Goal: Check status

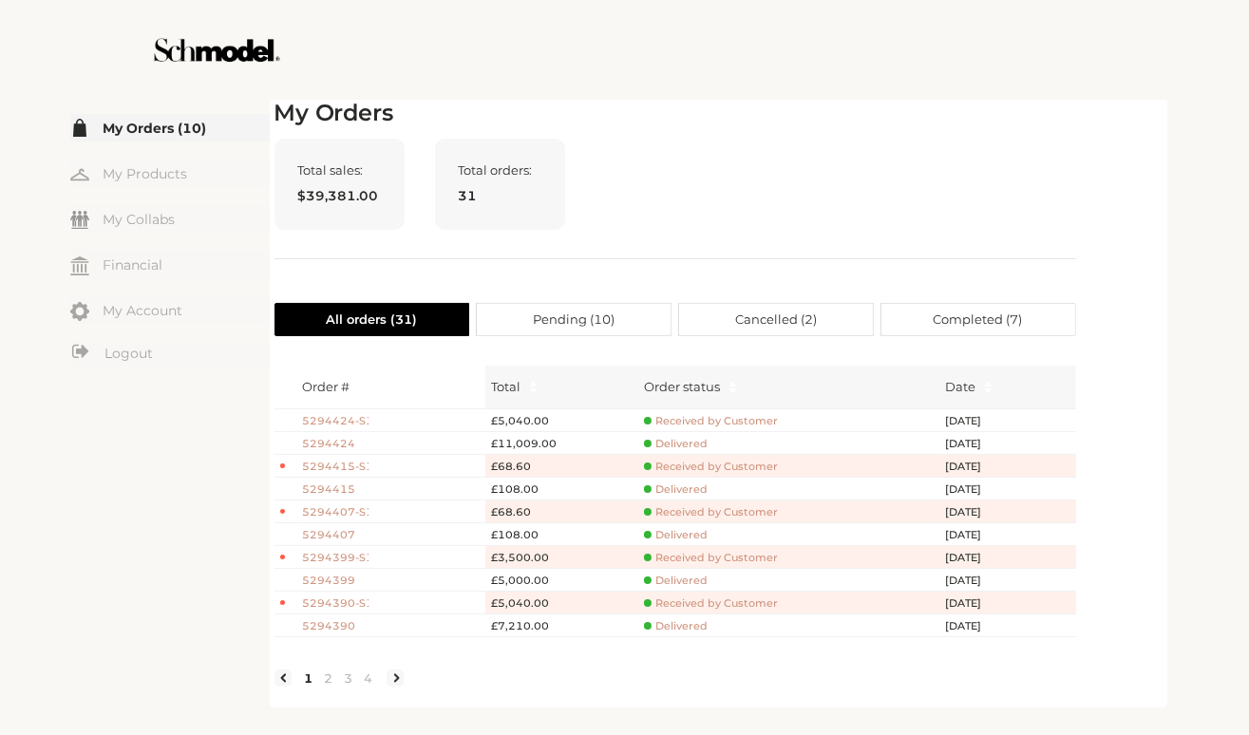
click at [951, 222] on div "Total sales: $39,381.00 Total orders: 31" at bounding box center [676, 199] width 802 height 121
click at [1036, 174] on div "Total sales: $39,381.00 Total orders: 31" at bounding box center [676, 199] width 802 height 121
click at [1057, 125] on h2 "My Orders" at bounding box center [676, 114] width 802 height 28
click at [1042, 233] on div "Total sales: $39,381.00 Total orders: 31" at bounding box center [676, 199] width 802 height 121
drag, startPoint x: 1007, startPoint y: 226, endPoint x: 992, endPoint y: 216, distance: 18.4
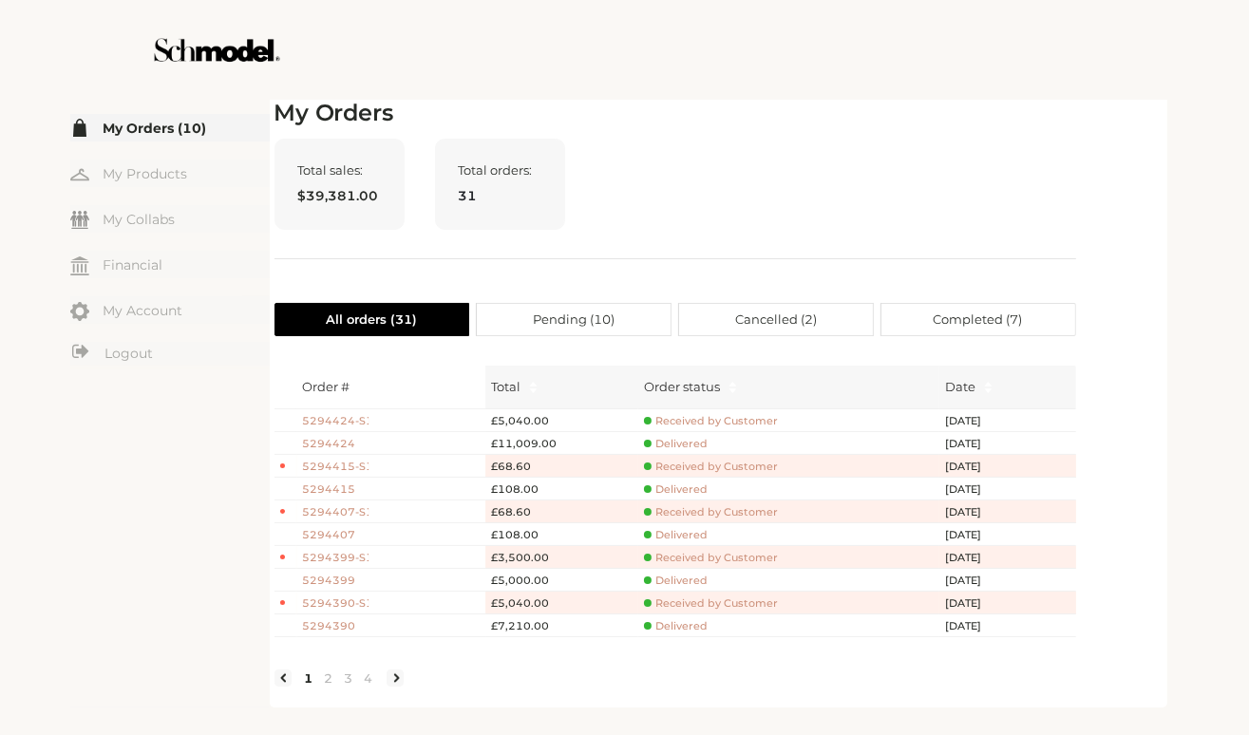
click at [992, 216] on div "Total sales: $39,381.00 Total orders: 31" at bounding box center [676, 199] width 802 height 121
drag, startPoint x: 992, startPoint y: 216, endPoint x: 969, endPoint y: 201, distance: 26.9
click at [991, 216] on div "Total sales: $39,381.00 Total orders: 31" at bounding box center [676, 199] width 802 height 121
drag, startPoint x: 722, startPoint y: 257, endPoint x: 716, endPoint y: 219, distance: 39.4
click at [716, 220] on div "Total sales: $39,381.00 Total orders: 31" at bounding box center [676, 199] width 802 height 121
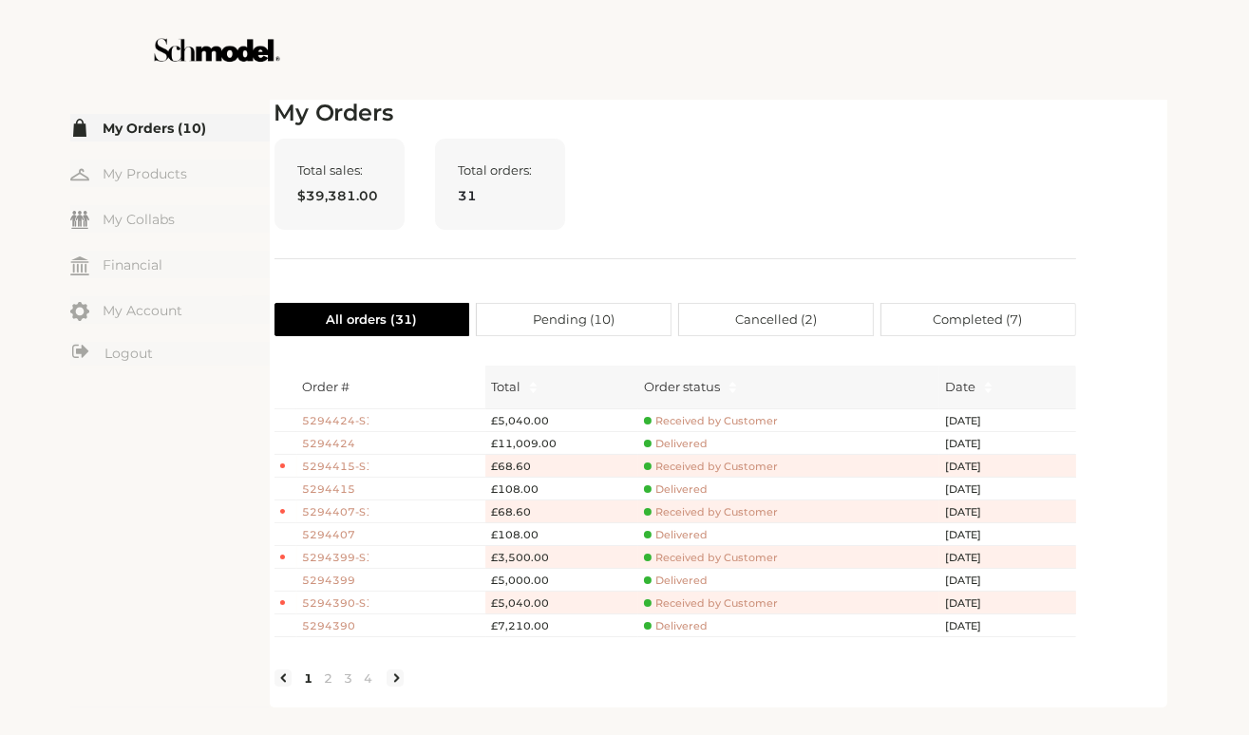
click at [753, 15] on div at bounding box center [625, 50] width 1072 height 100
click at [753, 17] on div at bounding box center [625, 50] width 1072 height 100
click at [732, 37] on div at bounding box center [625, 50] width 1072 height 100
click at [816, 130] on div "My Orders Total sales: $39,381.00 Total orders: 31 All orders ( 31 ) Pending ( …" at bounding box center [676, 401] width 802 height 603
click at [800, 257] on div "My Orders Total sales: $39,381.00 Total orders: 31 All orders ( 31 ) Pending ( …" at bounding box center [676, 401] width 802 height 603
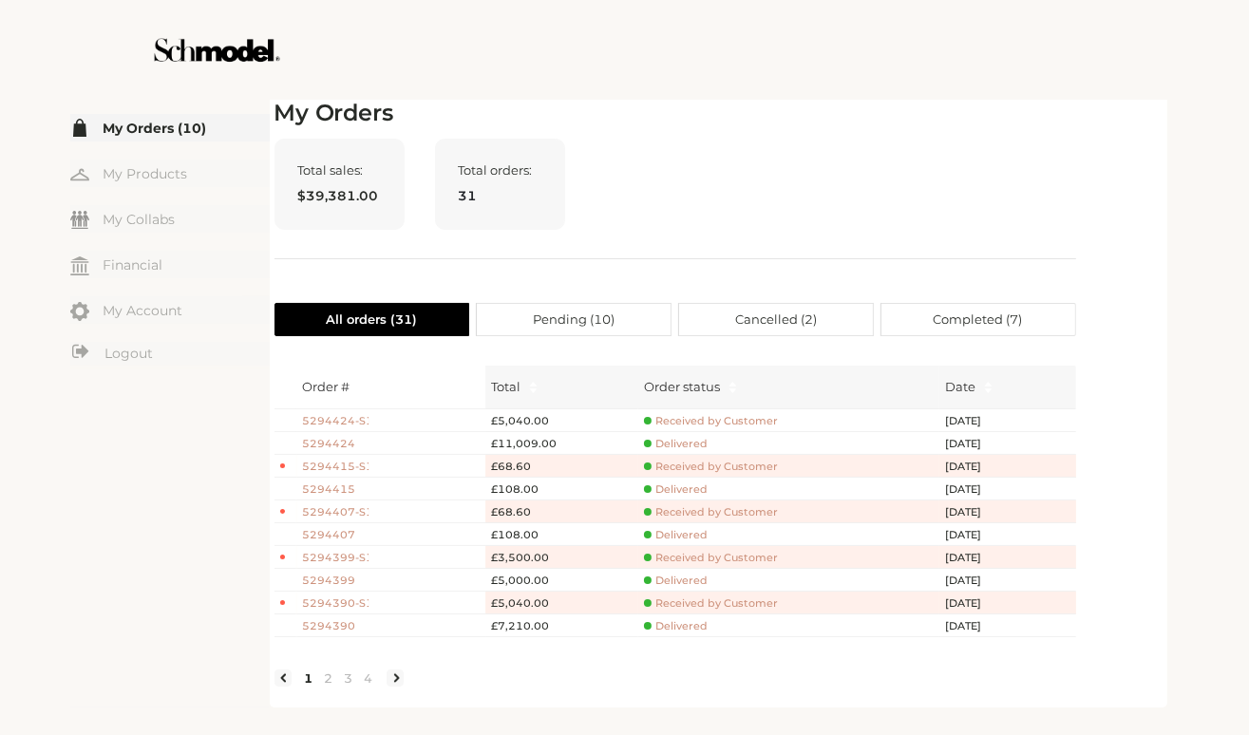
click at [983, 94] on div at bounding box center [625, 50] width 1072 height 100
drag, startPoint x: 1095, startPoint y: 162, endPoint x: 1102, endPoint y: 208, distance: 47.2
click at [1102, 208] on div "My Orders Total sales: $39,381.00 Total orders: 31 All orders ( 31 ) Pending ( …" at bounding box center [719, 401] width 888 height 603
drag, startPoint x: 1038, startPoint y: 106, endPoint x: 1030, endPoint y: 117, distance: 12.9
click at [1032, 113] on h2 "My Orders" at bounding box center [676, 114] width 802 height 28
